Goal: Transaction & Acquisition: Purchase product/service

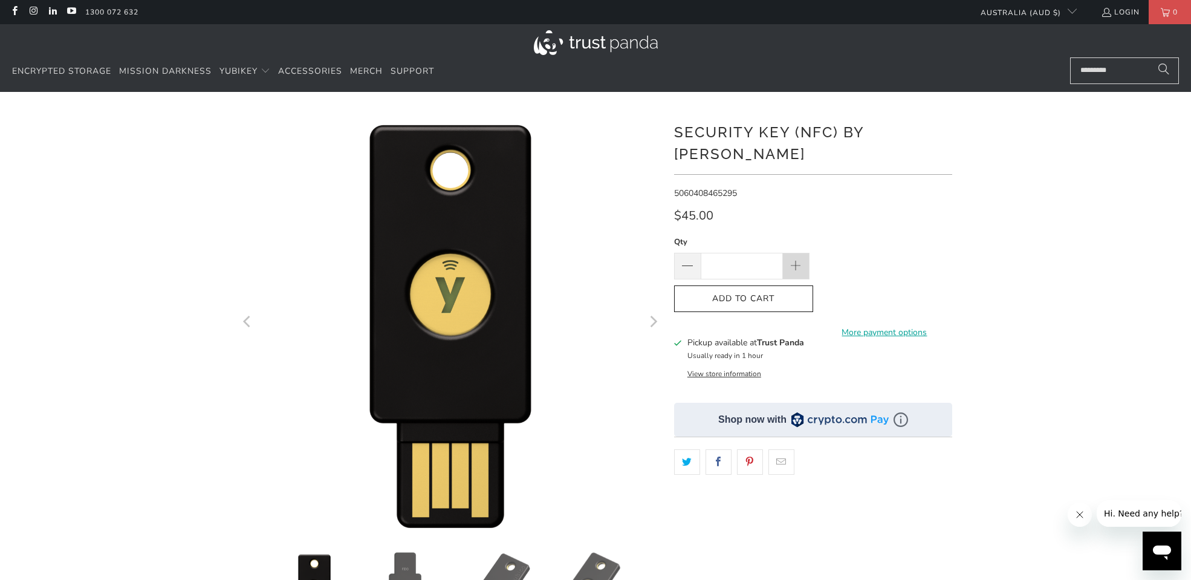
click at [798, 260] on span at bounding box center [796, 266] width 13 height 13
type input "*"
click at [741, 285] on button "Add to Cart" at bounding box center [743, 298] width 139 height 27
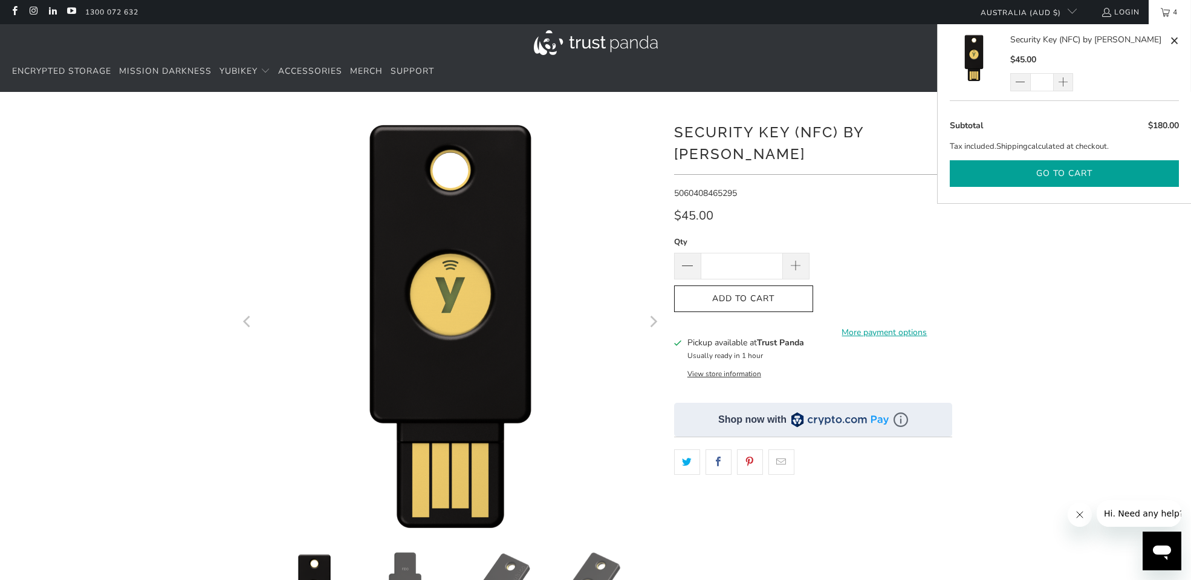
click at [1078, 168] on button "Go to cart" at bounding box center [1064, 173] width 229 height 27
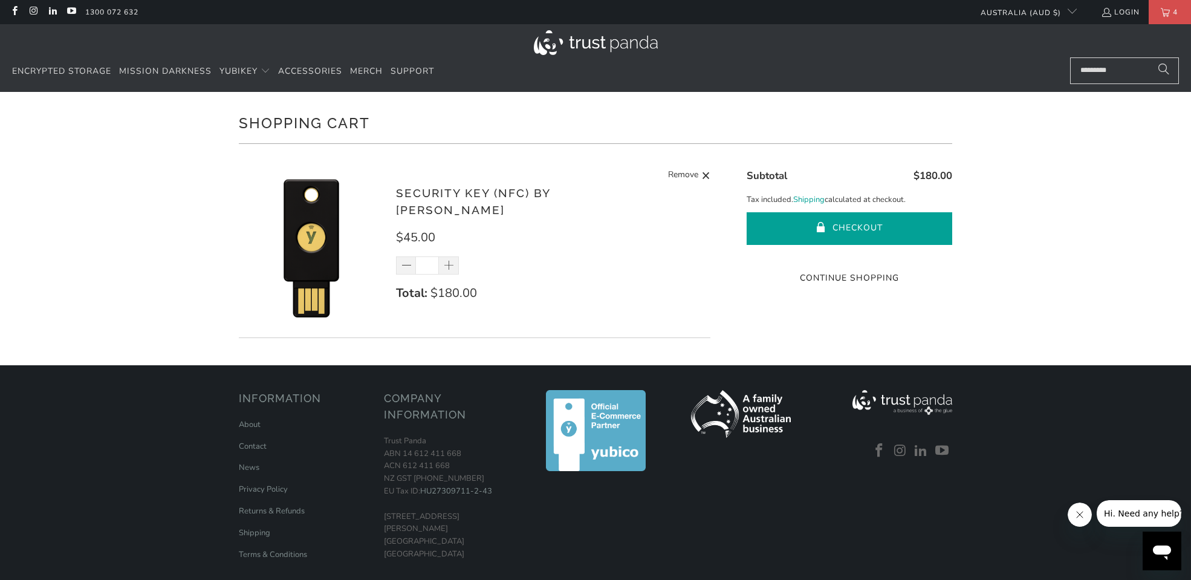
click at [810, 223] on button "Checkout" at bounding box center [850, 228] width 206 height 33
